Goal: Check status: Check status

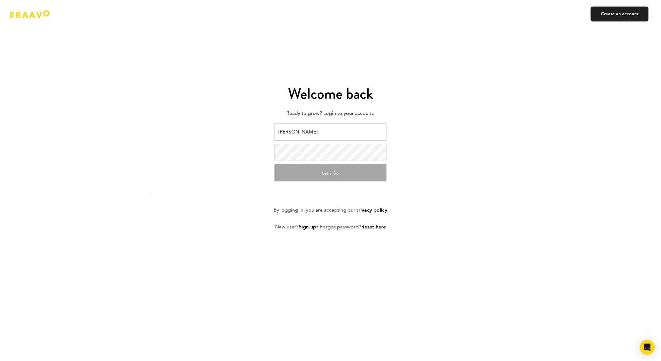
click at [331, 134] on input "[PERSON_NAME]" at bounding box center [330, 131] width 112 height 17
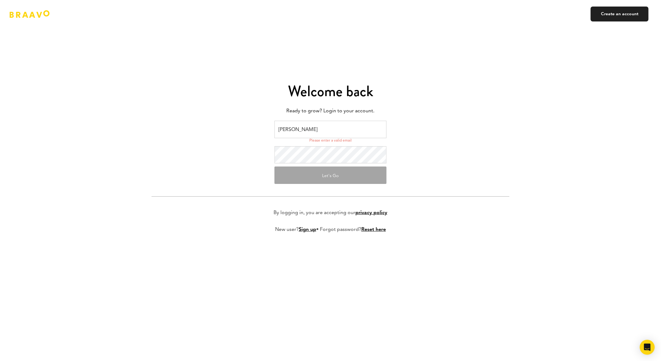
click at [302, 131] on input "[PERSON_NAME]" at bounding box center [330, 129] width 112 height 17
click at [310, 130] on input "[PERSON_NAME]" at bounding box center [330, 129] width 112 height 17
drag, startPoint x: 321, startPoint y: 129, endPoint x: 198, endPoint y: 123, distance: 123.0
click at [208, 130] on form "[PERSON_NAME] I Please enter a valid email Let's Go By logging in, you are acce…" at bounding box center [331, 182] width 358 height 122
type input "[EMAIL_ADDRESS][DOMAIN_NAME]"
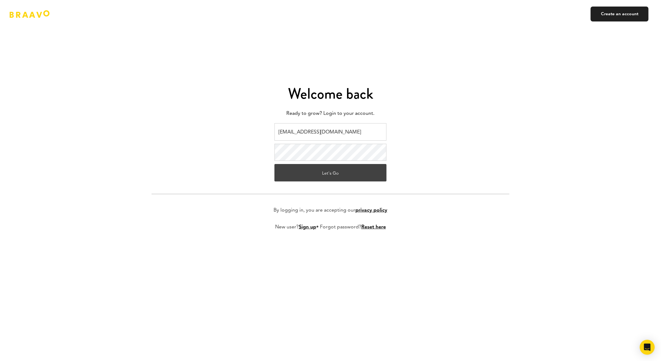
click at [318, 172] on button "Let's Go" at bounding box center [330, 172] width 112 height 17
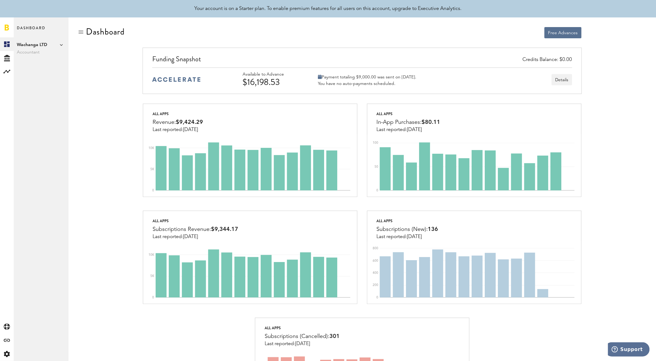
click at [50, 44] on span "Wachanga LTD" at bounding box center [41, 44] width 49 height 7
click at [30, 30] on span "Dashboard" at bounding box center [31, 30] width 29 height 13
click at [8, 71] on icon at bounding box center [6, 72] width 7 height 4
click at [30, 41] on link "Monetization" at bounding box center [41, 44] width 55 height 14
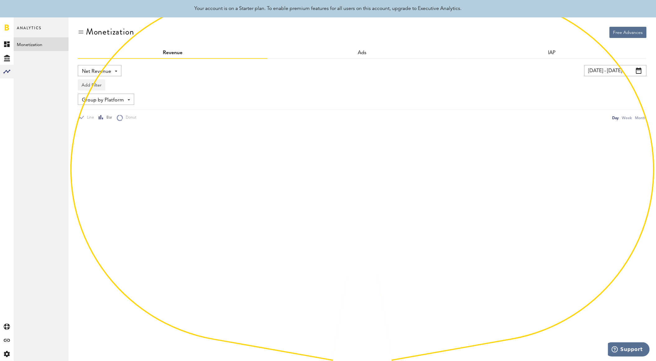
click at [77, 33] on div "Free Advances Monetization Revenue Ads IAP Net Revenue Net Revenue Gross Revenu…" at bounding box center [361, 190] width 587 height 346
click at [85, 32] on div "Monetization" at bounding box center [362, 37] width 569 height 21
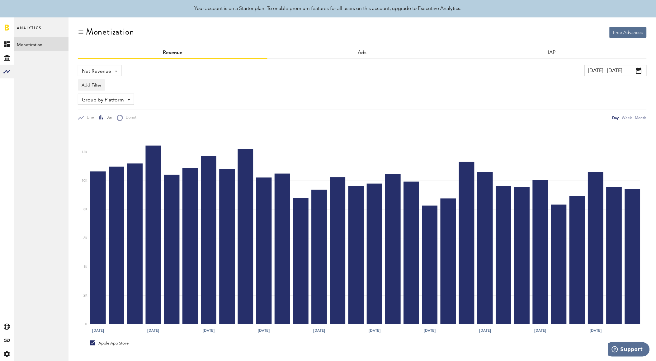
click at [82, 32] on div at bounding box center [81, 32] width 6 height 6
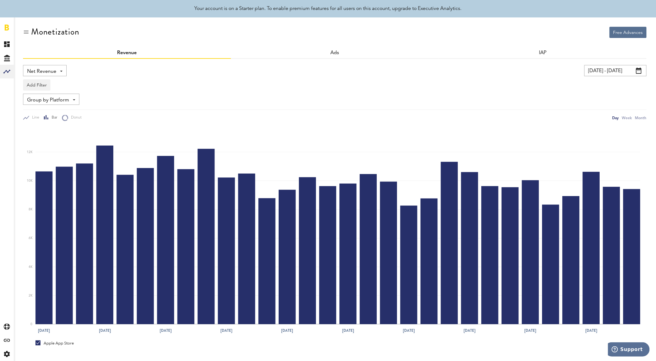
click at [27, 31] on div at bounding box center [26, 32] width 6 height 6
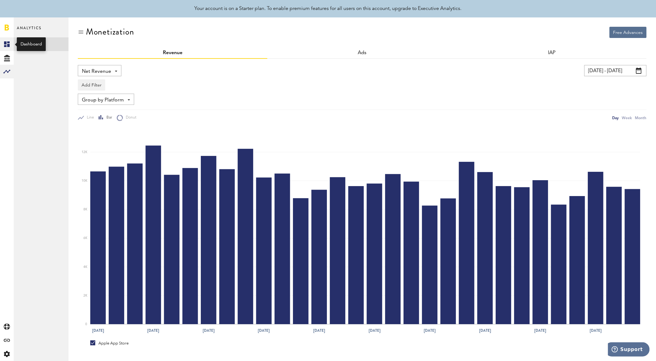
click at [10, 44] on link "Created with Sketch." at bounding box center [7, 44] width 14 height 14
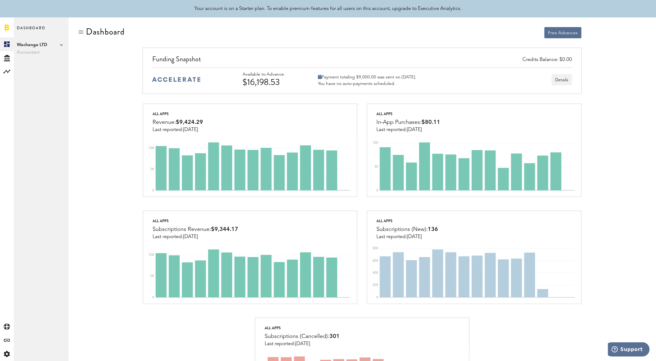
click at [59, 45] on span "Wachanga LTD" at bounding box center [41, 44] width 49 height 7
click at [5, 55] on icon at bounding box center [7, 58] width 6 height 7
click at [33, 57] on link "Transactions" at bounding box center [41, 58] width 55 height 14
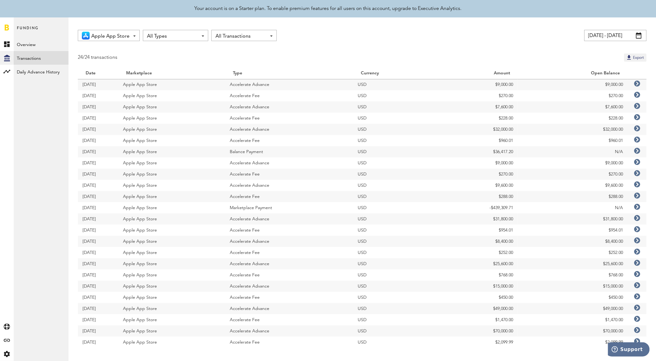
scroll to position [1, 0]
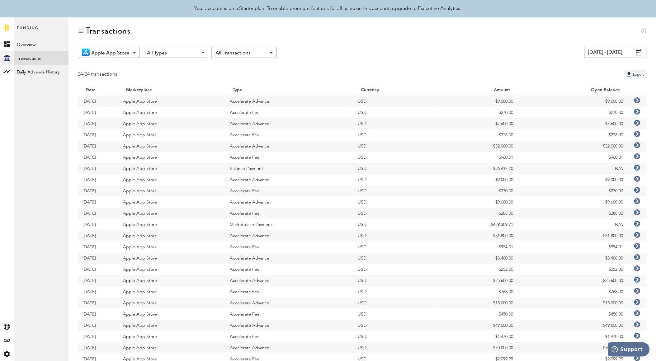
click at [629, 51] on input "13.08.25 - 12.09.25" at bounding box center [615, 52] width 62 height 11
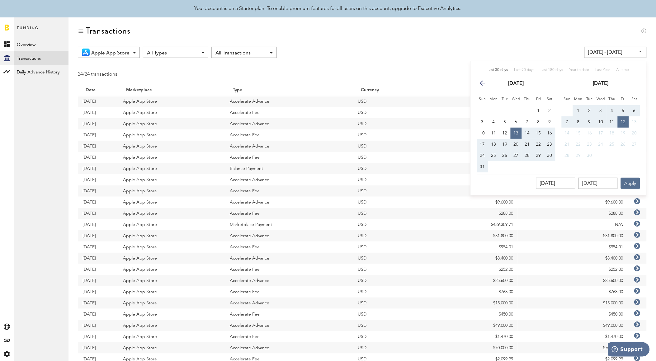
click at [485, 84] on icon "button" at bounding box center [485, 84] width 0 height 0
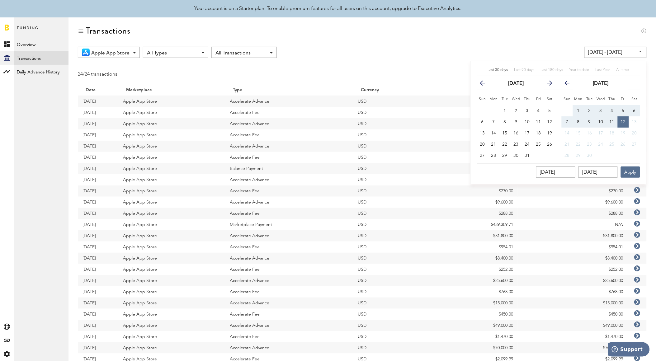
click at [485, 84] on icon "button" at bounding box center [485, 84] width 0 height 0
click at [485, 85] on icon "button" at bounding box center [485, 85] width 0 height 0
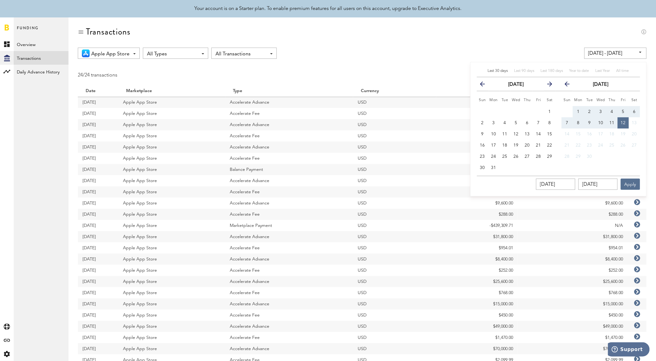
click at [485, 85] on icon "button" at bounding box center [485, 85] width 0 height 0
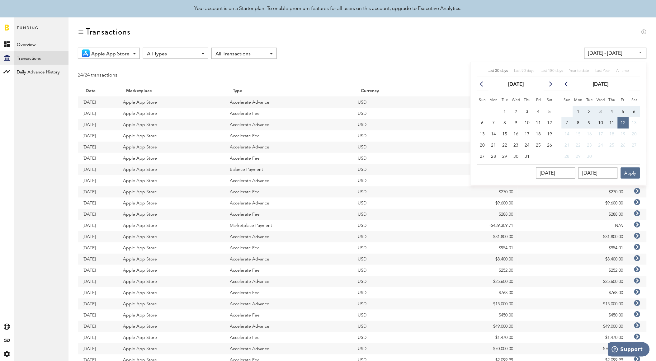
click at [485, 85] on icon "button" at bounding box center [485, 85] width 0 height 0
click at [547, 85] on icon "button" at bounding box center [547, 85] width 0 height 0
click at [507, 111] on button "1" at bounding box center [504, 111] width 11 height 11
type input "01.10.24 - 01.10.24"
type input "01.10.2024"
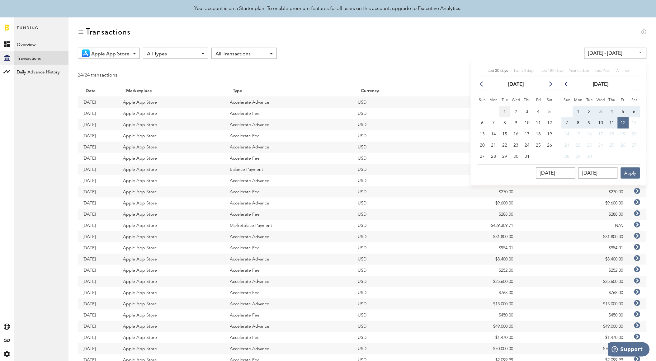
type input "01.10.2024"
click at [569, 85] on icon "button" at bounding box center [569, 85] width 0 height 0
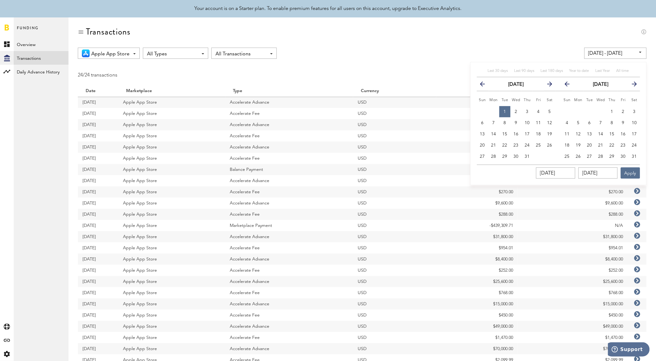
click at [569, 85] on icon "button" at bounding box center [569, 85] width 0 height 0
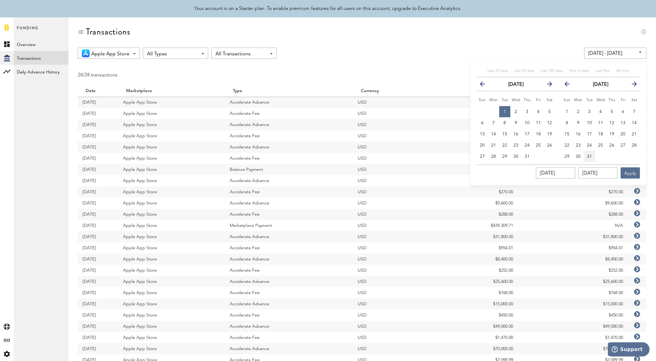
click at [590, 153] on button "31" at bounding box center [589, 156] width 11 height 11
type input "01.10.24 - 31.12.24"
type input "31.12.2024"
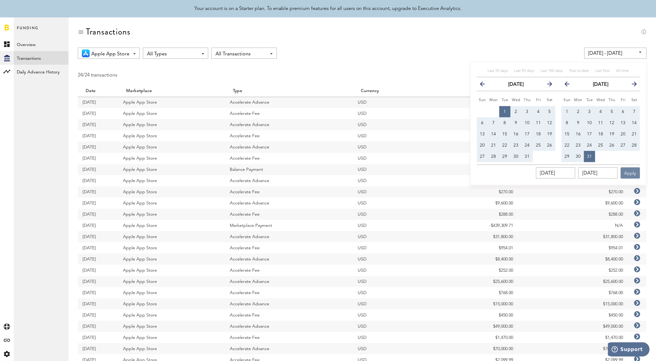
click at [626, 175] on button "Apply" at bounding box center [629, 172] width 19 height 11
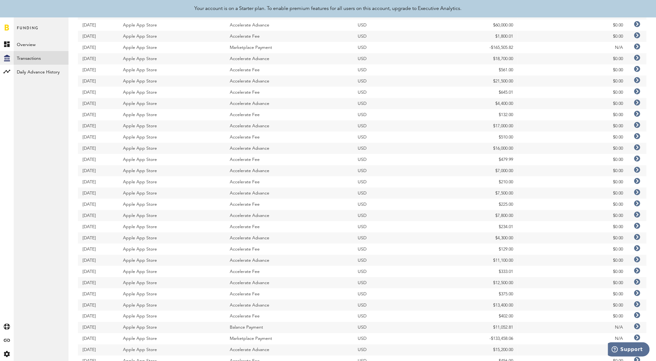
scroll to position [104, 0]
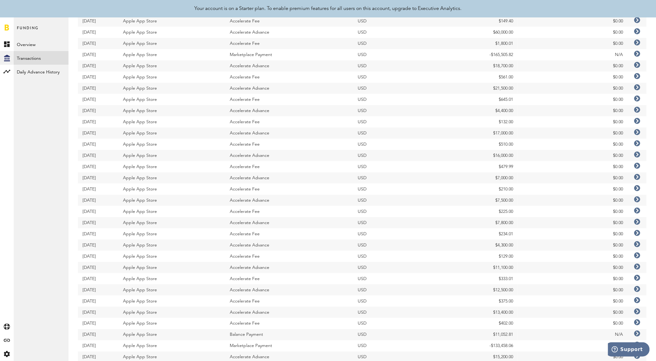
click at [638, 310] on icon at bounding box center [637, 311] width 6 height 6
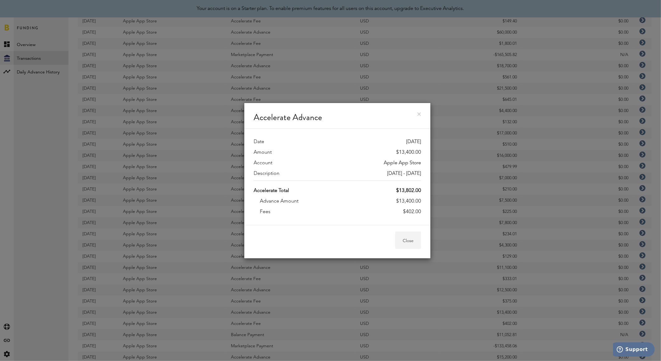
click at [406, 241] on button "Close" at bounding box center [408, 240] width 26 height 17
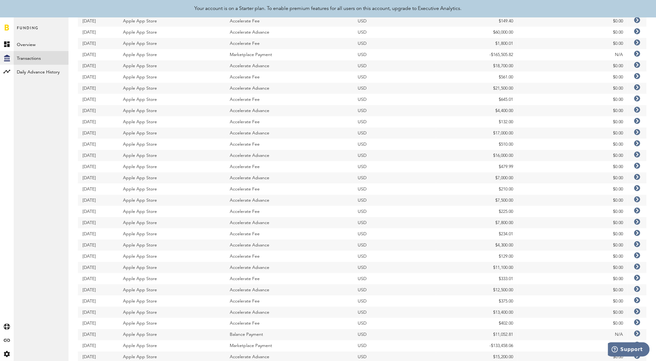
click at [638, 268] on icon at bounding box center [637, 267] width 6 height 6
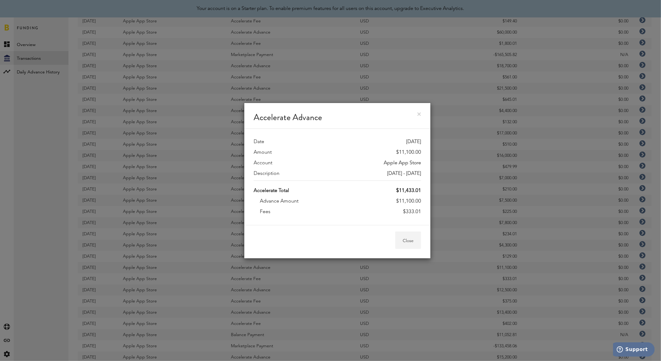
click at [411, 238] on button "Close" at bounding box center [408, 240] width 26 height 17
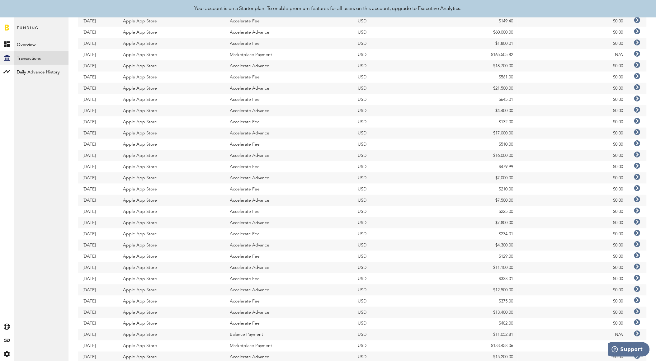
click at [638, 288] on icon at bounding box center [637, 289] width 6 height 6
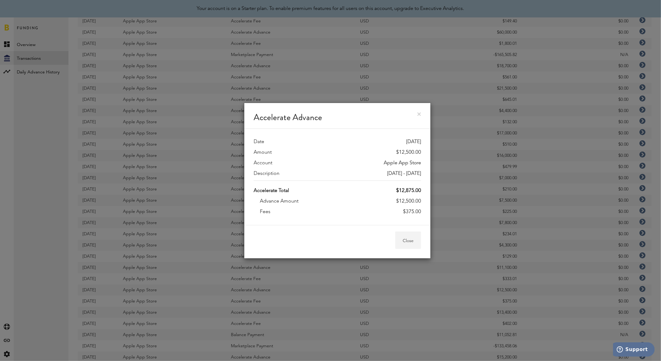
click at [414, 238] on button "Close" at bounding box center [408, 240] width 26 height 17
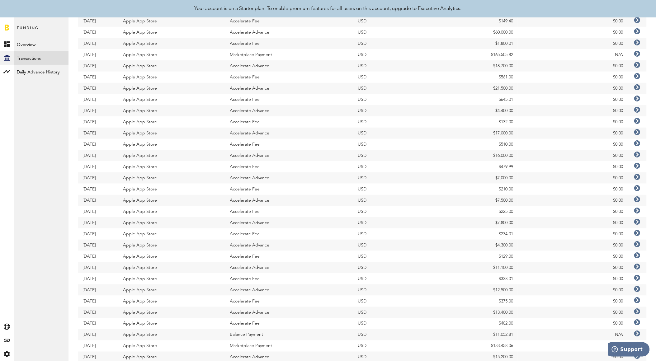
click at [635, 287] on icon at bounding box center [637, 289] width 6 height 6
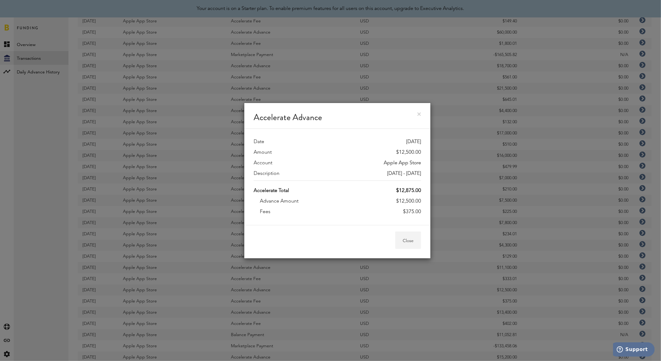
click at [412, 238] on button "Close" at bounding box center [408, 240] width 26 height 17
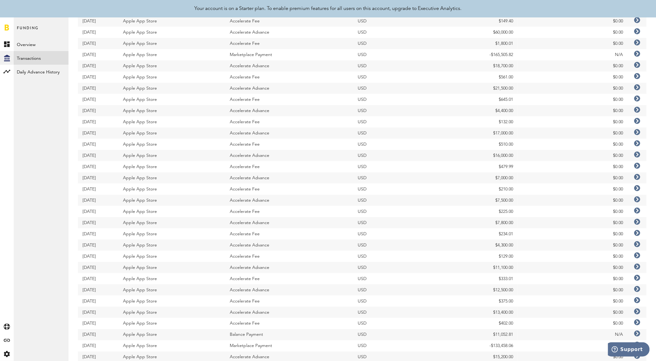
click at [636, 290] on icon at bounding box center [637, 289] width 6 height 6
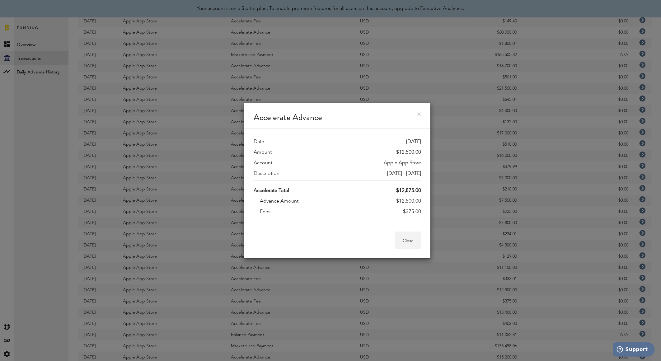
click at [409, 238] on button "Close" at bounding box center [408, 240] width 26 height 17
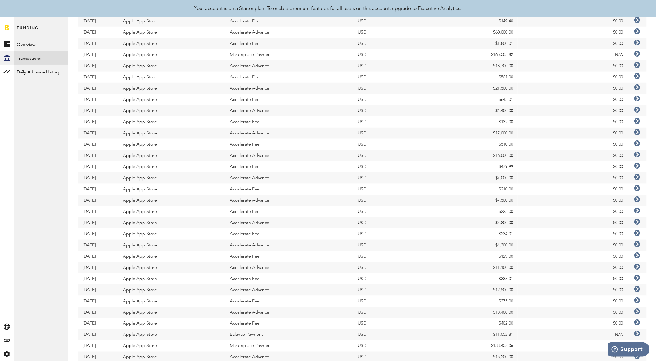
click at [637, 312] on icon at bounding box center [637, 311] width 6 height 6
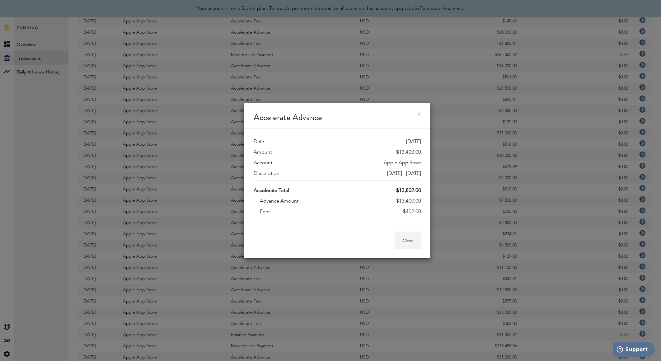
click at [409, 235] on button "Close" at bounding box center [408, 240] width 26 height 17
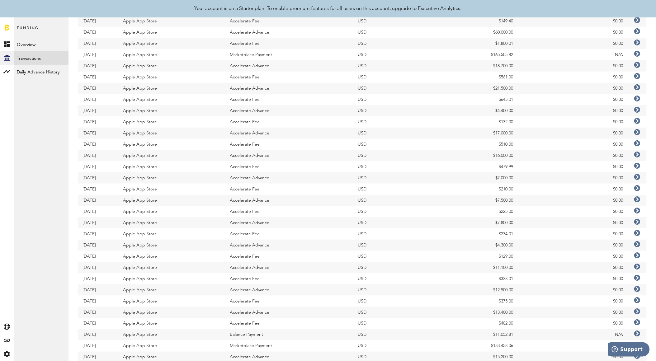
click at [638, 267] on icon at bounding box center [637, 267] width 6 height 6
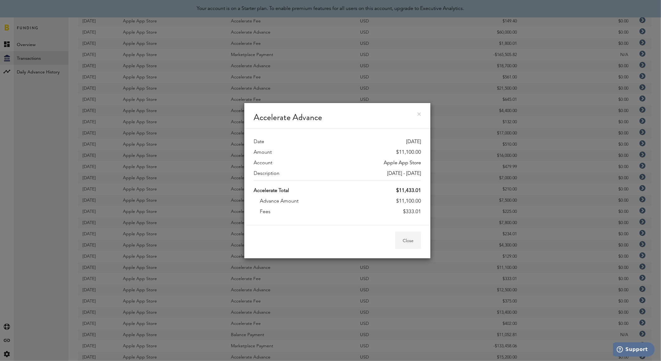
click at [405, 235] on button "Close" at bounding box center [408, 240] width 26 height 17
